Goal: Browse casually

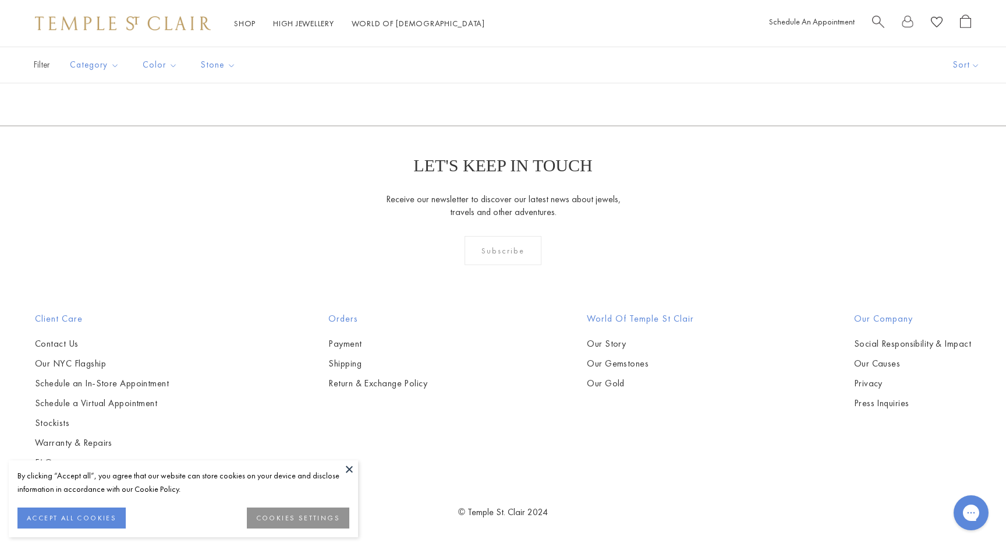
scroll to position [2548, 0]
click at [348, 468] on button at bounding box center [349, 468] width 17 height 17
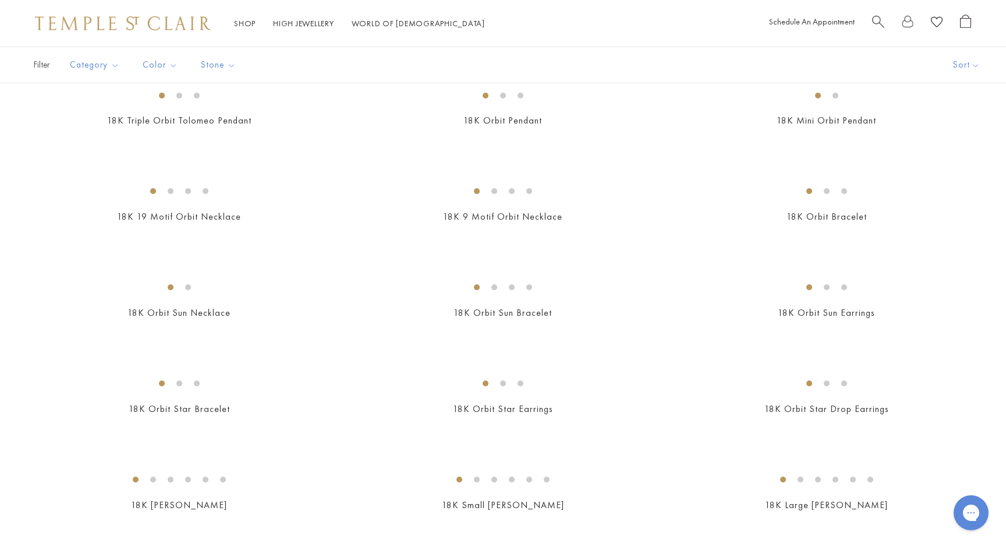
scroll to position [645, 0]
click at [0, 0] on img at bounding box center [0, 0] width 0 height 0
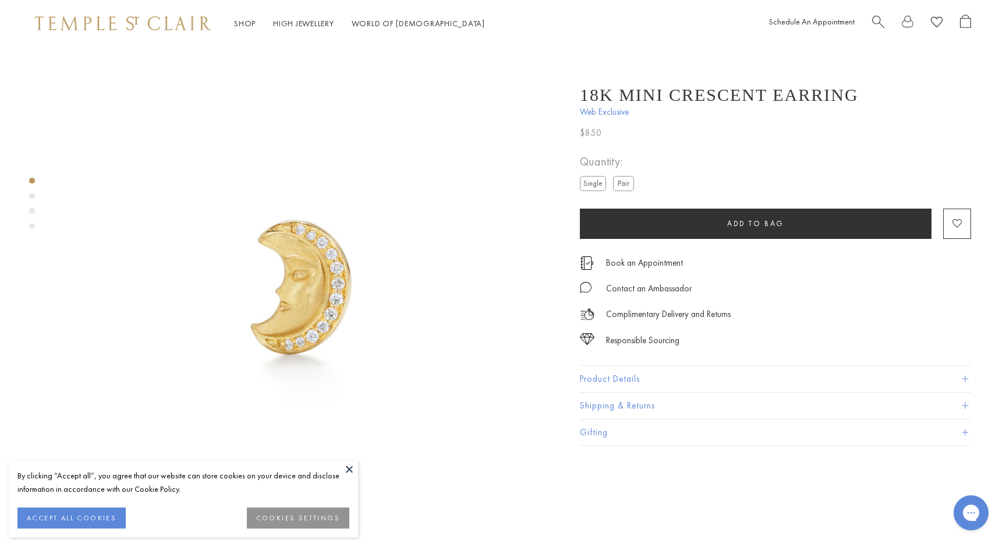
click at [349, 467] on button at bounding box center [349, 468] width 17 height 17
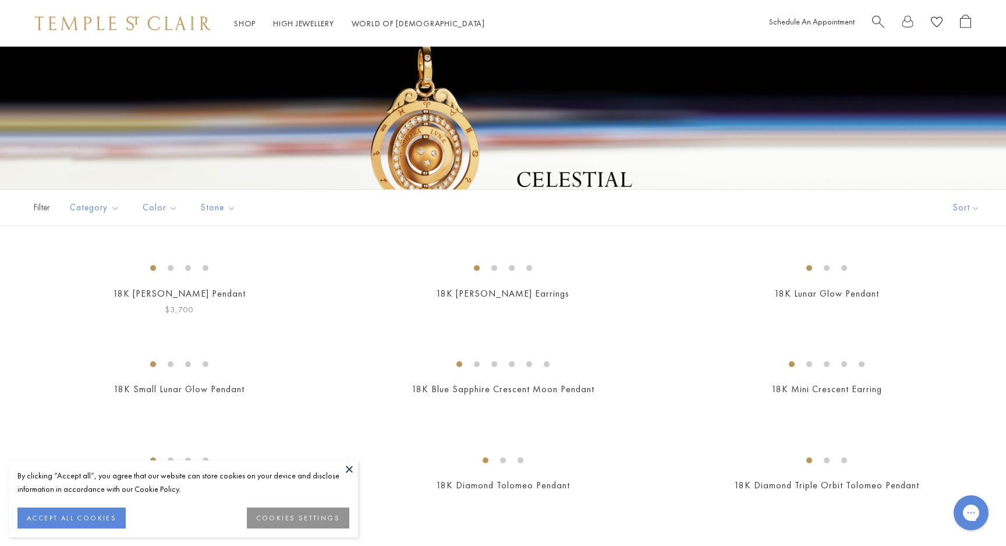
scroll to position [77, 0]
